Goal: Task Accomplishment & Management: Manage account settings

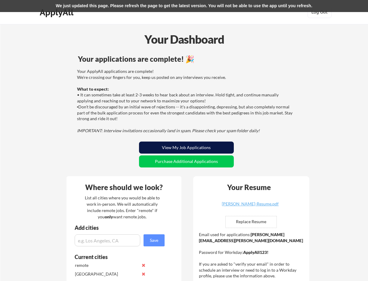
click at [200, 145] on button "View My Job Applications" at bounding box center [186, 147] width 95 height 12
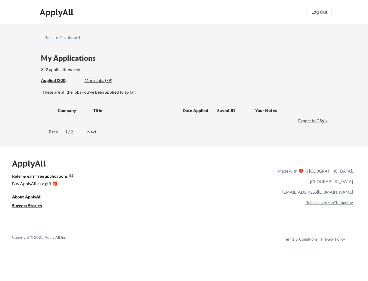
click at [94, 81] on div "More Jobs (79)" at bounding box center [107, 80] width 44 height 6
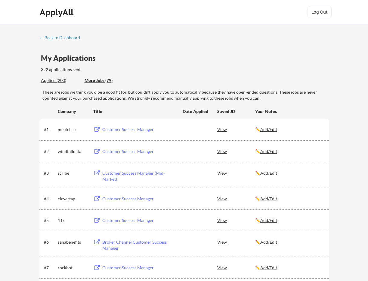
click at [51, 79] on div "Applied (200)" at bounding box center [60, 80] width 39 height 6
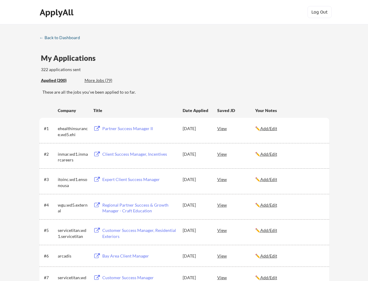
drag, startPoint x: 73, startPoint y: 39, endPoint x: 82, endPoint y: 39, distance: 9.0
click at [73, 39] on div "← Back to Dashboard" at bounding box center [61, 37] width 45 height 4
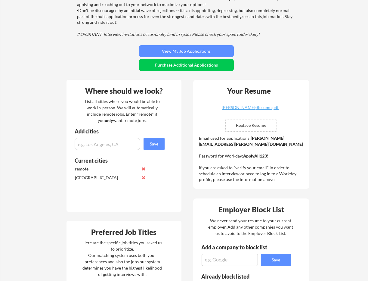
scroll to position [97, 0]
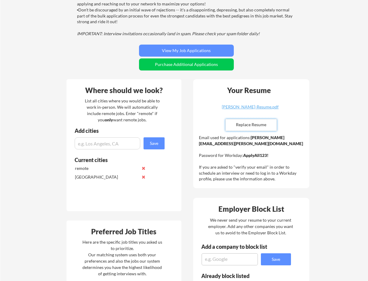
click at [259, 124] on input "file" at bounding box center [251, 124] width 51 height 11
type input "C:\fakepath\[PERSON_NAME]-Account Manager.pdf"
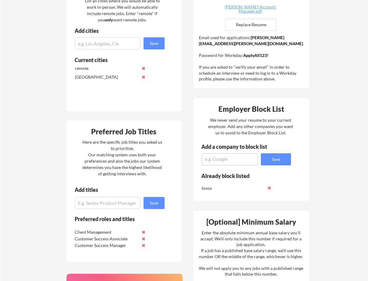
scroll to position [198, 0]
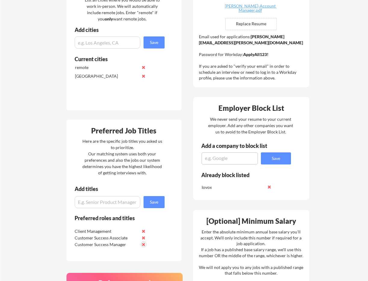
click at [143, 244] on button at bounding box center [143, 244] width 5 height 5
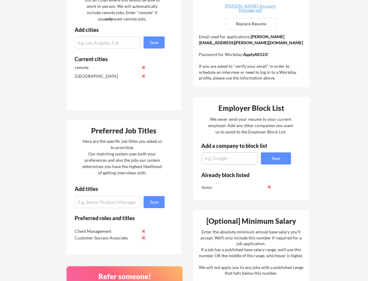
click at [143, 238] on button at bounding box center [143, 237] width 5 height 5
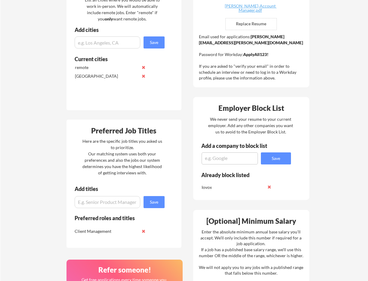
click at [143, 231] on button at bounding box center [143, 231] width 5 height 5
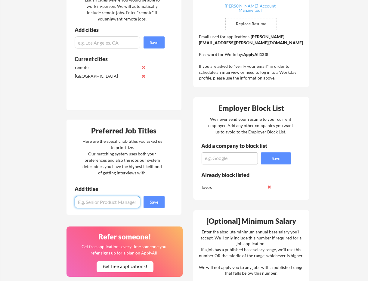
click at [109, 204] on input "input" at bounding box center [108, 202] width 66 height 12
type input "Account Manager"
click at [150, 203] on button "Save" at bounding box center [153, 202] width 21 height 12
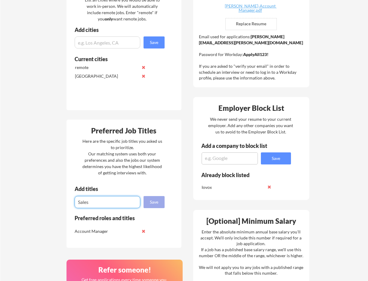
type input "Sales"
click at [154, 199] on button "Save" at bounding box center [153, 202] width 21 height 12
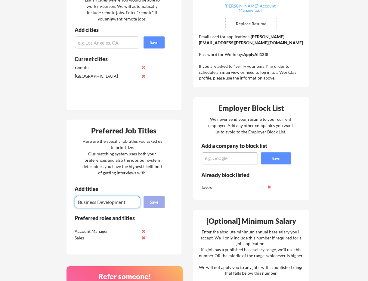
type input "Business Development"
click at [155, 202] on button "Save" at bounding box center [153, 202] width 21 height 12
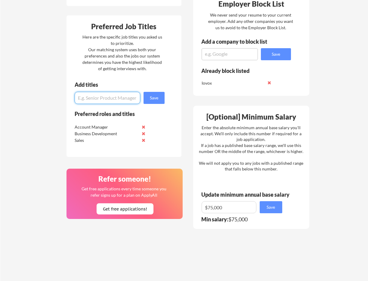
scroll to position [303, 0]
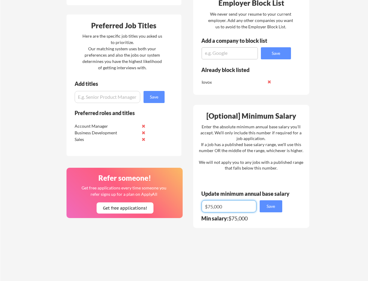
drag, startPoint x: 213, startPoint y: 207, endPoint x: 208, endPoint y: 208, distance: 4.3
click at [208, 208] on input "input" at bounding box center [229, 206] width 55 height 12
type input "$100,000"
click at [272, 208] on button "Save" at bounding box center [271, 206] width 23 height 12
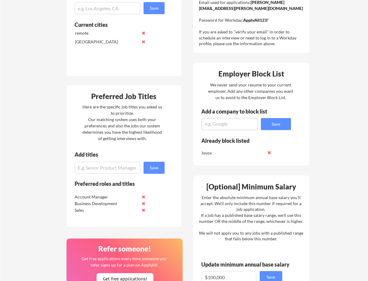
scroll to position [230, 0]
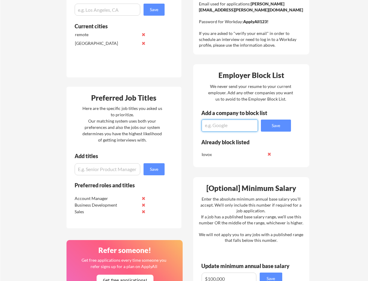
click at [217, 125] on textarea at bounding box center [230, 125] width 56 height 12
type textarea "Paystand"
click at [273, 128] on button "Save" at bounding box center [276, 125] width 30 height 12
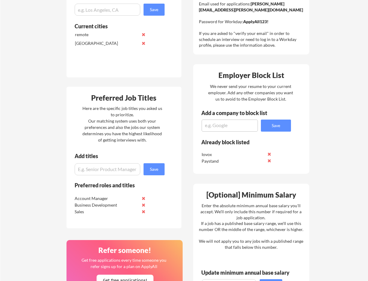
click at [225, 126] on textarea at bounding box center [230, 125] width 56 height 12
type textarea "[MEDICAL_DATA]"
click at [269, 125] on button "Save" at bounding box center [276, 125] width 30 height 12
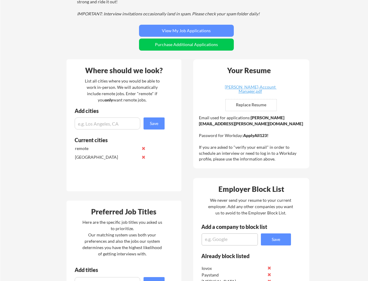
scroll to position [115, 0]
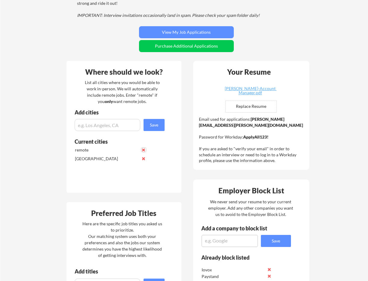
click at [143, 149] on button at bounding box center [143, 149] width 5 height 5
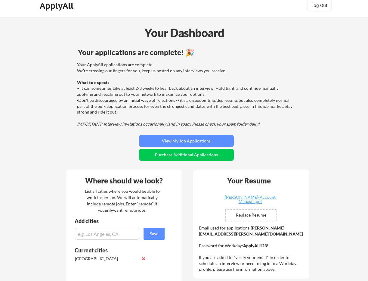
scroll to position [0, 0]
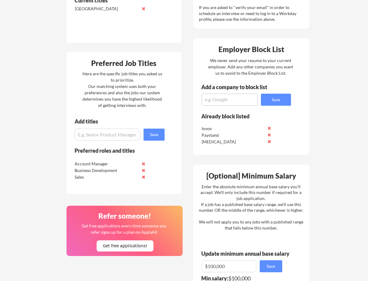
scroll to position [258, 0]
